Goal: Information Seeking & Learning: Learn about a topic

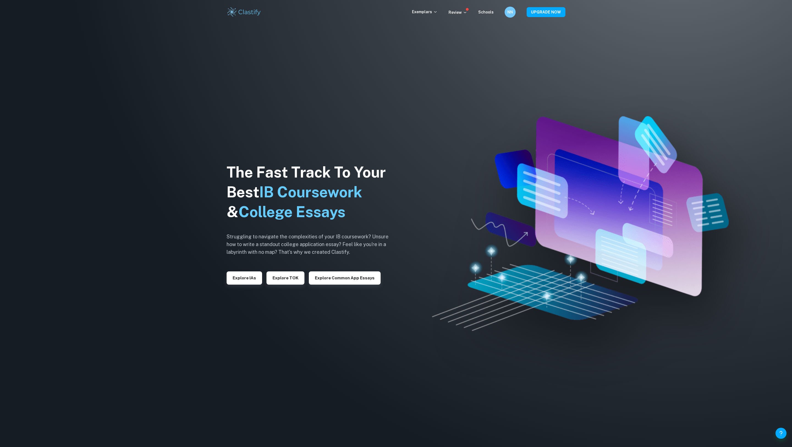
click at [479, 281] on img at bounding box center [580, 223] width 296 height 214
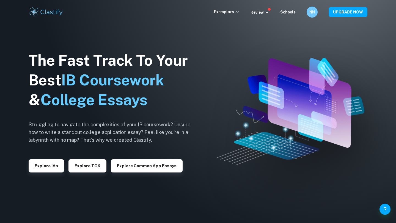
click at [213, 103] on img at bounding box center [198, 111] width 396 height 223
click at [233, 14] on p "Exemplars" at bounding box center [227, 12] width 26 height 6
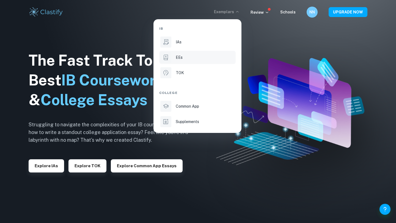
click at [175, 56] on li "EEs" at bounding box center [197, 57] width 76 height 13
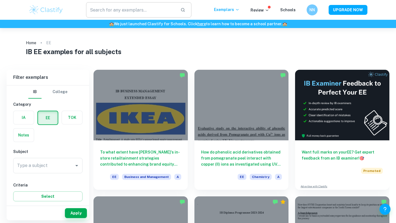
click at [141, 14] on input "text" at bounding box center [131, 9] width 90 height 15
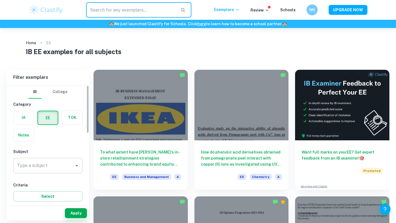
click at [55, 161] on input "Type a subject" at bounding box center [44, 166] width 56 height 10
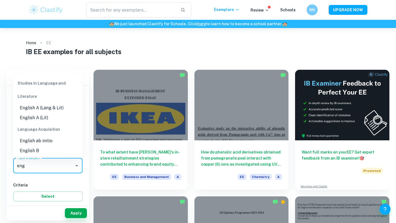
click at [57, 106] on li "English A (Lang & Lit)" at bounding box center [47, 108] width 69 height 10
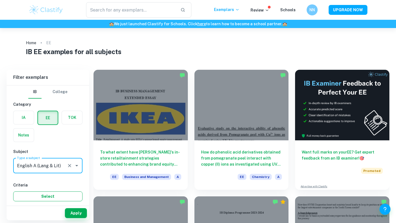
type input "English A (Lang & Lit)"
click at [54, 193] on button "Select" at bounding box center [47, 197] width 69 height 10
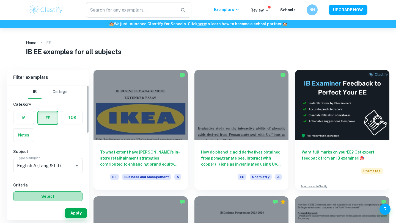
click at [54, 193] on button "Select" at bounding box center [47, 197] width 69 height 10
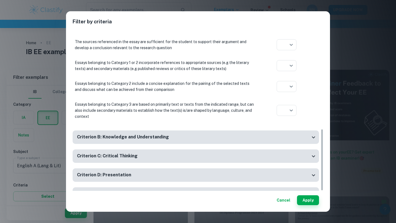
scroll to position [257, 0]
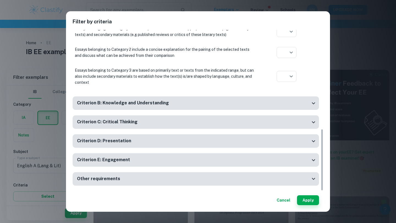
click at [360, 157] on div "Filter by criteria Criterion A: Focus and method If the proposed topic is inapp…" at bounding box center [198, 111] width 396 height 223
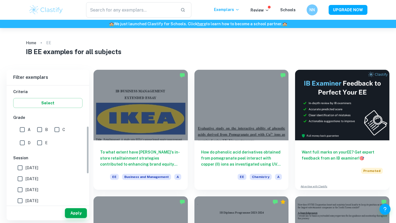
scroll to position [92, 0]
click at [27, 130] on input "A" at bounding box center [22, 130] width 11 height 11
checkbox input "true"
click at [70, 215] on button "Apply" at bounding box center [76, 213] width 22 height 10
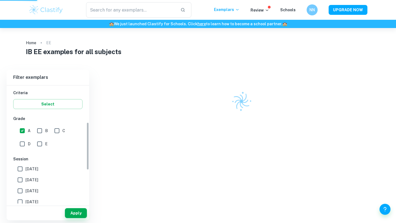
scroll to position [79, 0]
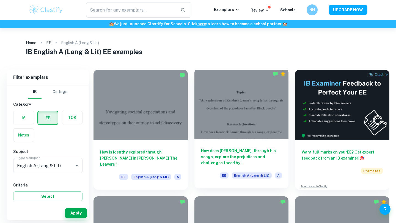
click at [244, 154] on h6 "How does [PERSON_NAME], through his songs, explore the prejudices and challenge…" at bounding box center [241, 157] width 81 height 18
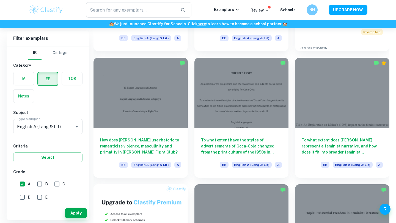
scroll to position [139, 0]
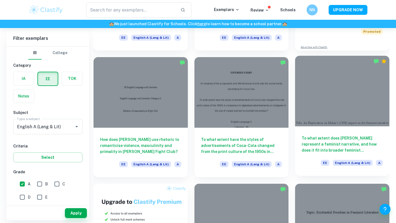
click at [366, 173] on div "To what extent does [PERSON_NAME] represent a feminist narrative, and how does …" at bounding box center [342, 150] width 94 height 49
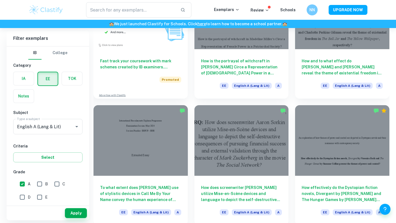
scroll to position [345, 0]
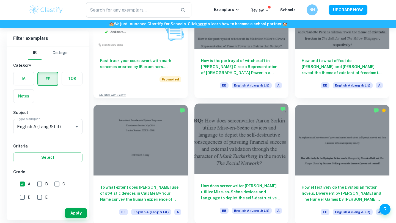
click at [240, 156] on div at bounding box center [241, 139] width 94 height 71
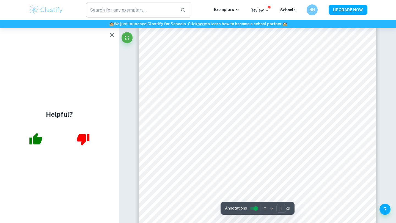
scroll to position [13, 0]
click at [110, 35] on icon "button" at bounding box center [112, 35] width 7 height 7
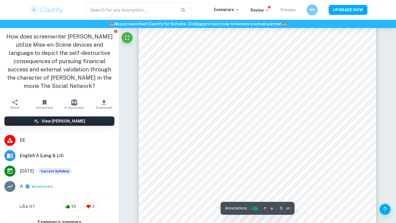
scroll to position [708, 0]
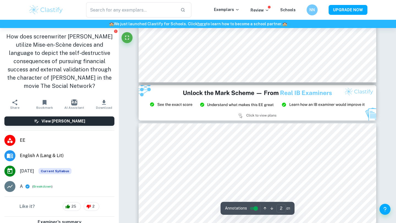
type input "3"
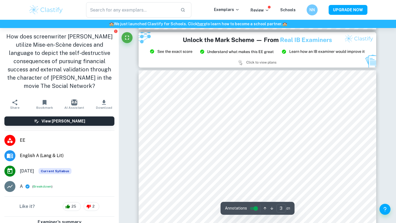
scroll to position [686, 0]
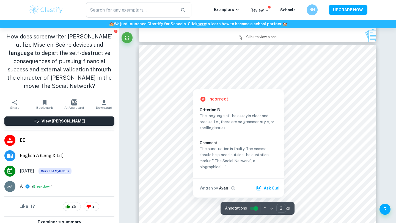
click at [204, 84] on div at bounding box center [193, 84] width 42 height 5
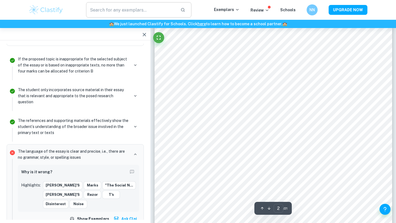
scroll to position [425, 0]
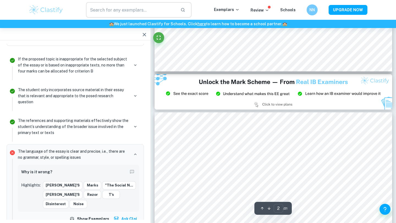
type input "3"
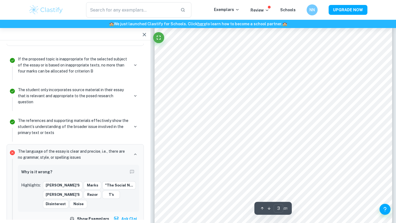
scroll to position [761, 0]
